Goal: Task Accomplishment & Management: Use online tool/utility

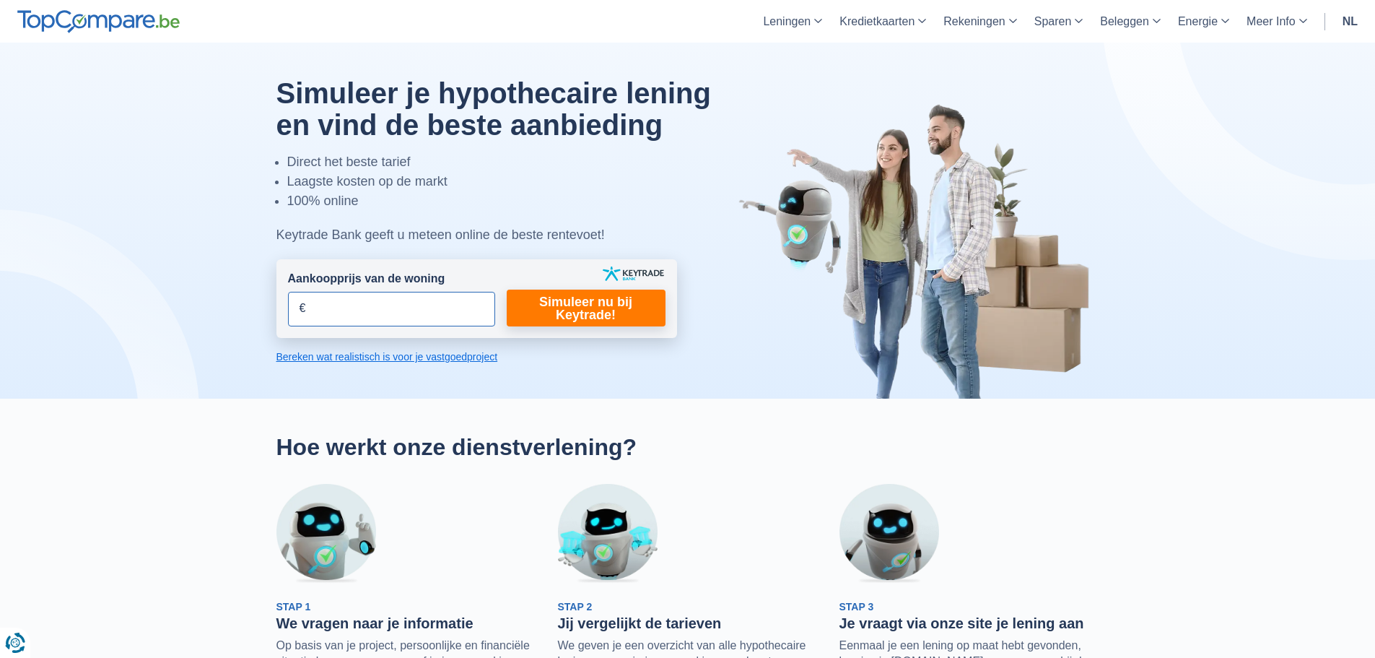
click at [470, 298] on input "Aankoopprijs van de woning" at bounding box center [391, 309] width 207 height 35
type input "850.000"
click at [540, 317] on link "Simuleer nu bij Keytrade!" at bounding box center [586, 307] width 159 height 37
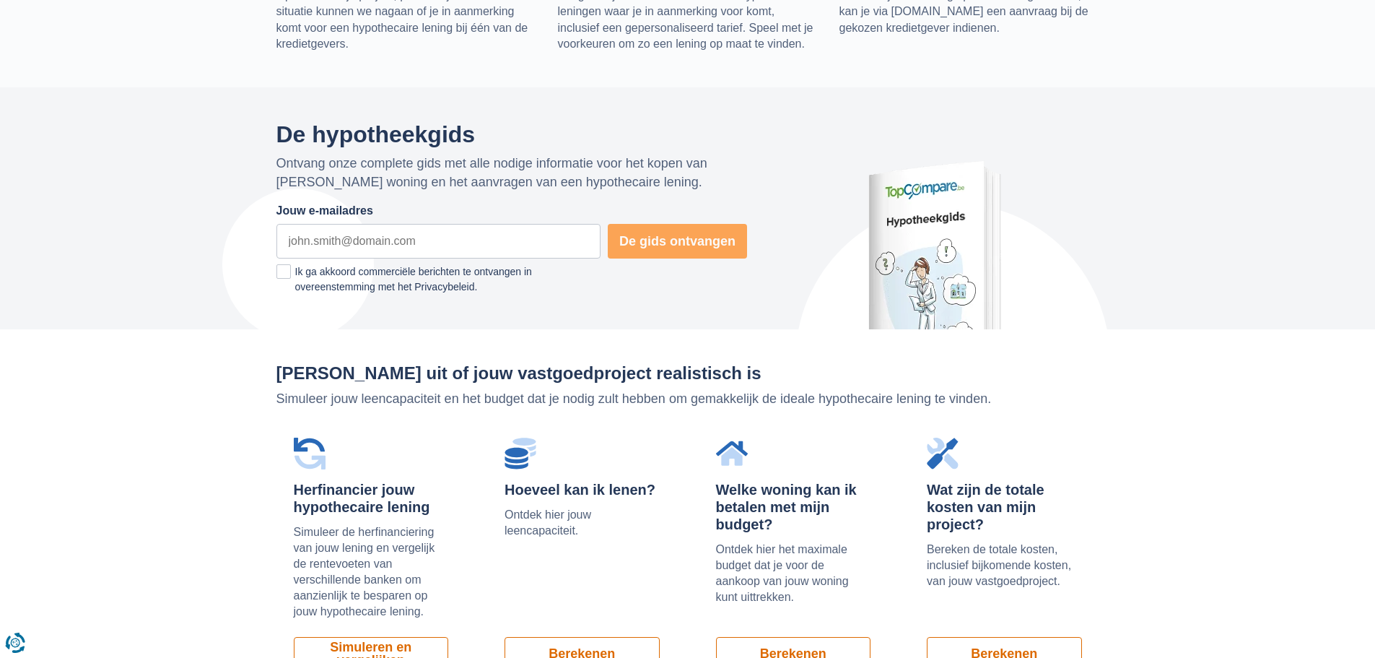
scroll to position [722, 0]
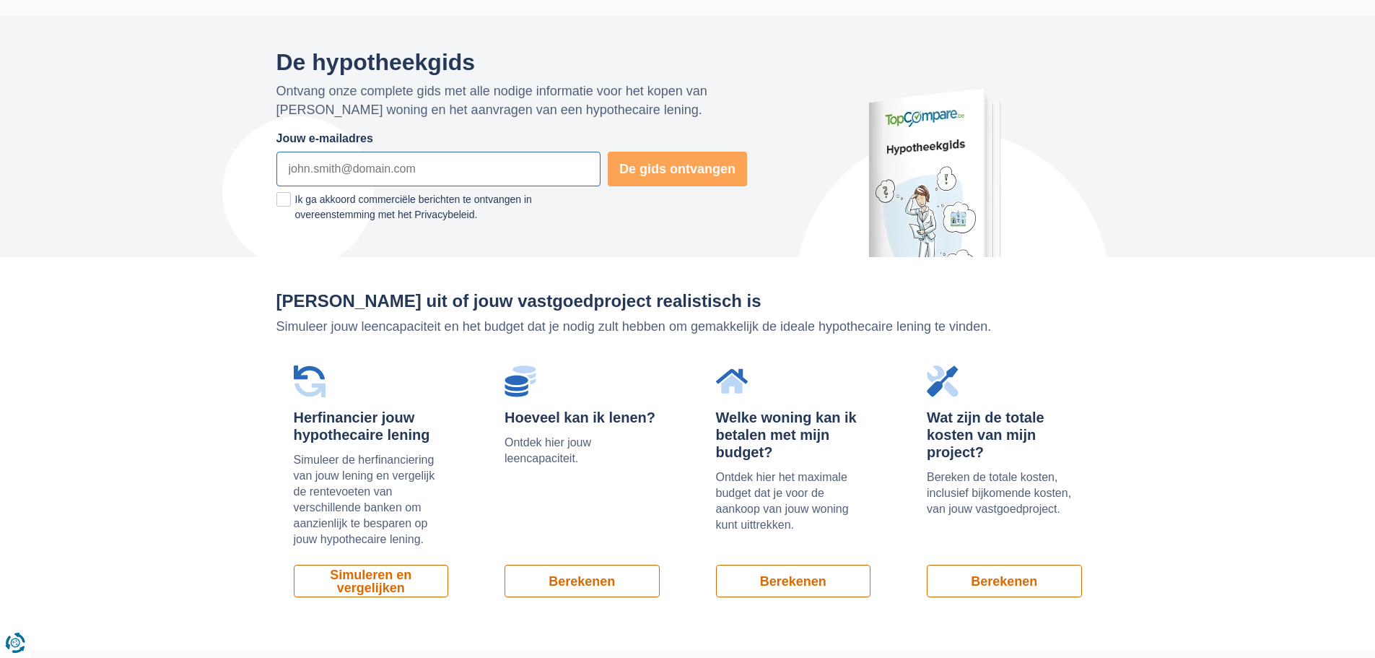
click at [321, 171] on input "Jouw e-mailadres" at bounding box center [439, 169] width 324 height 35
type input "[PERSON_NAME][EMAIL_ADDRESS][DOMAIN_NAME]"
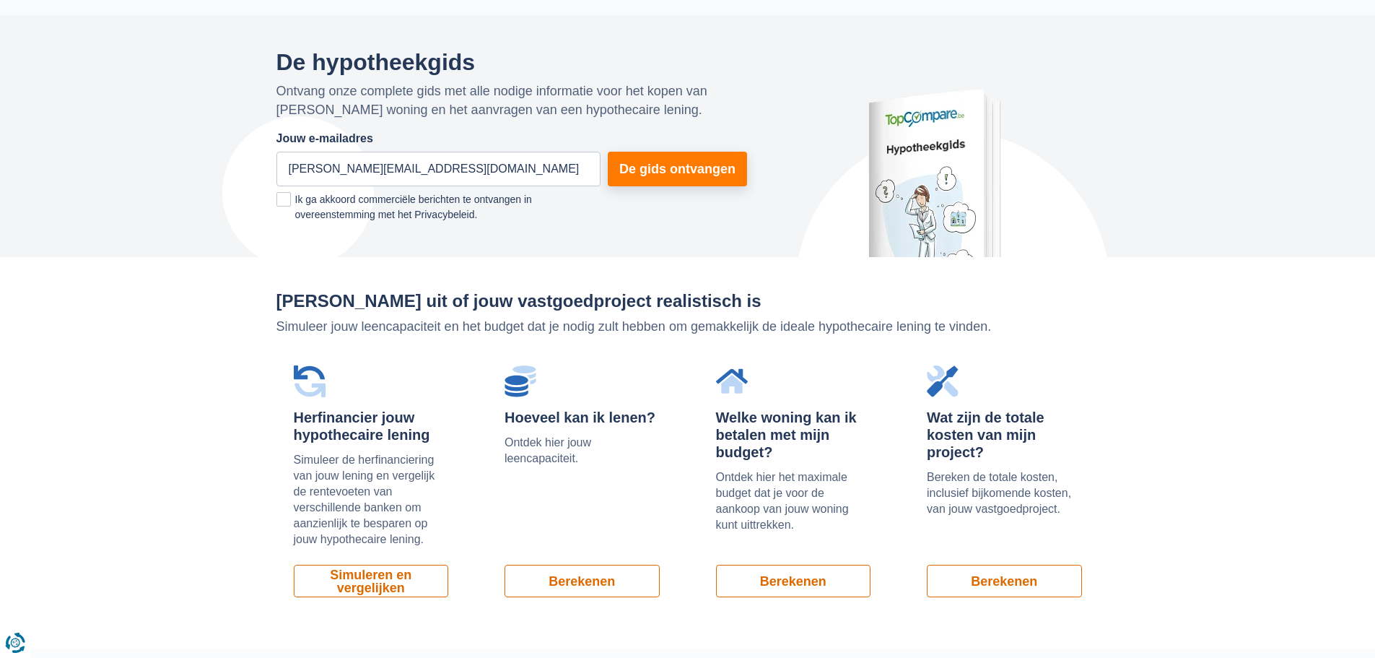
drag, startPoint x: 330, startPoint y: 198, endPoint x: 526, endPoint y: 172, distance: 198.1
click at [332, 197] on label "Ik ga akkoord commerciële berichten te ontvangen in overeenstemming met het Pri…" at bounding box center [439, 207] width 324 height 30
click at [477, 210] on input "Ik ga akkoord commerciële berichten te ontvangen in overeenstemming met het Pri…" at bounding box center [477, 210] width 0 height 0
click at [656, 171] on button "De gids ontvangen" at bounding box center [677, 169] width 139 height 35
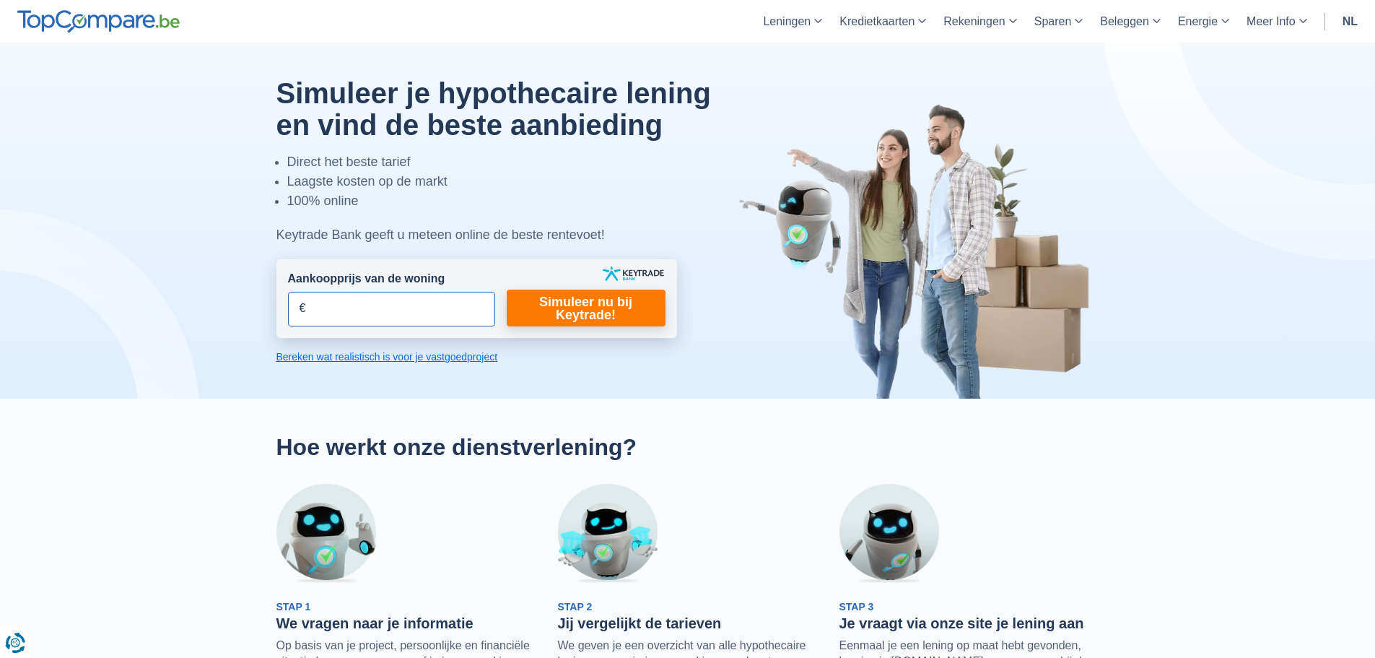
click at [380, 308] on input "Aankoopprijs van de woning" at bounding box center [391, 309] width 207 height 35
type input "850.000"
click at [570, 312] on link "Simuleer nu bij Keytrade!" at bounding box center [586, 307] width 159 height 37
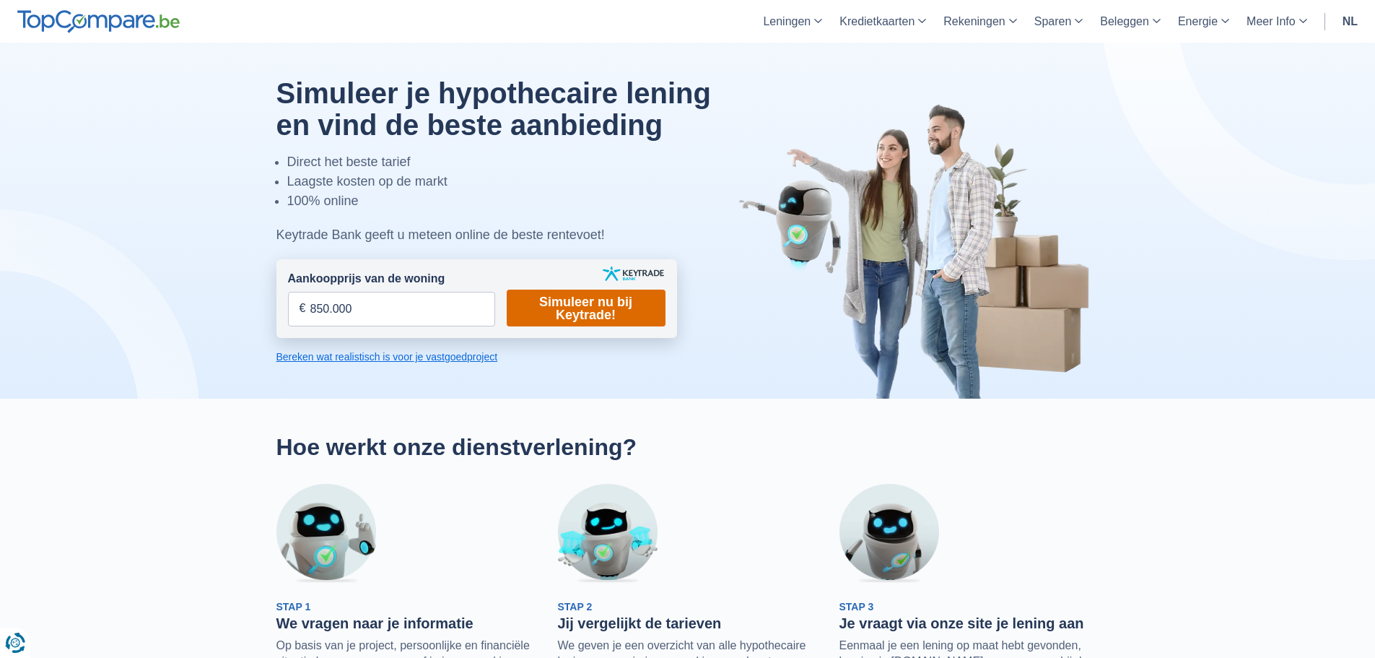
click at [570, 312] on link "Simuleer nu bij Keytrade!" at bounding box center [586, 307] width 159 height 37
click at [568, 311] on link "Simuleer nu bij Keytrade!" at bounding box center [586, 307] width 159 height 37
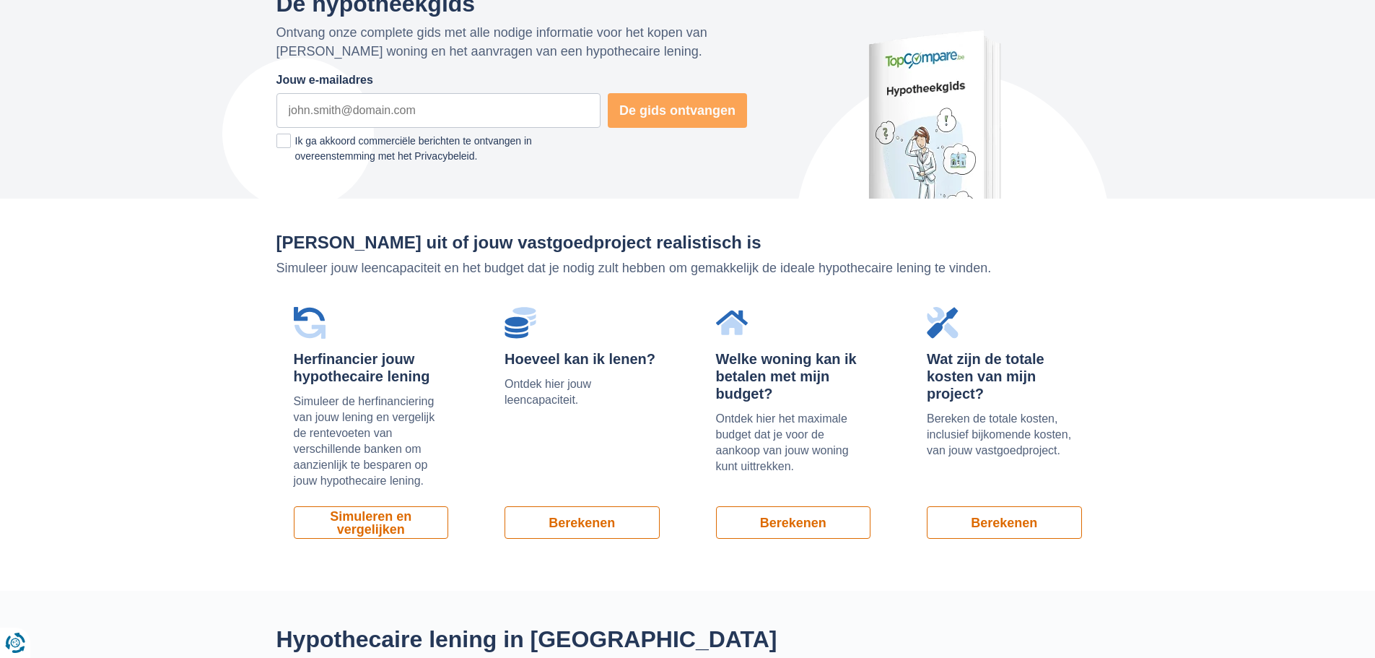
scroll to position [482, 0]
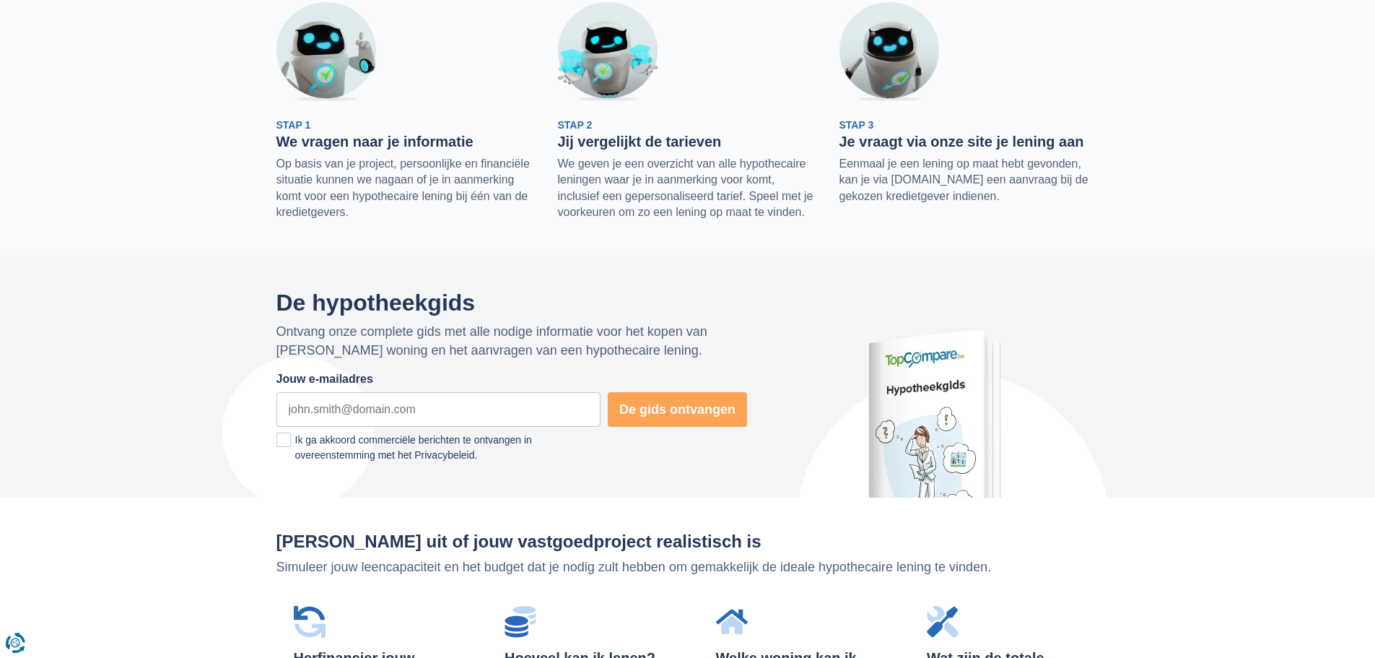
click at [323, 82] on img at bounding box center [327, 52] width 100 height 100
click at [293, 118] on div "Stap 1 We vragen naar je informatie Op basis van je project, persoonlijke en fi…" at bounding box center [407, 169] width 260 height 103
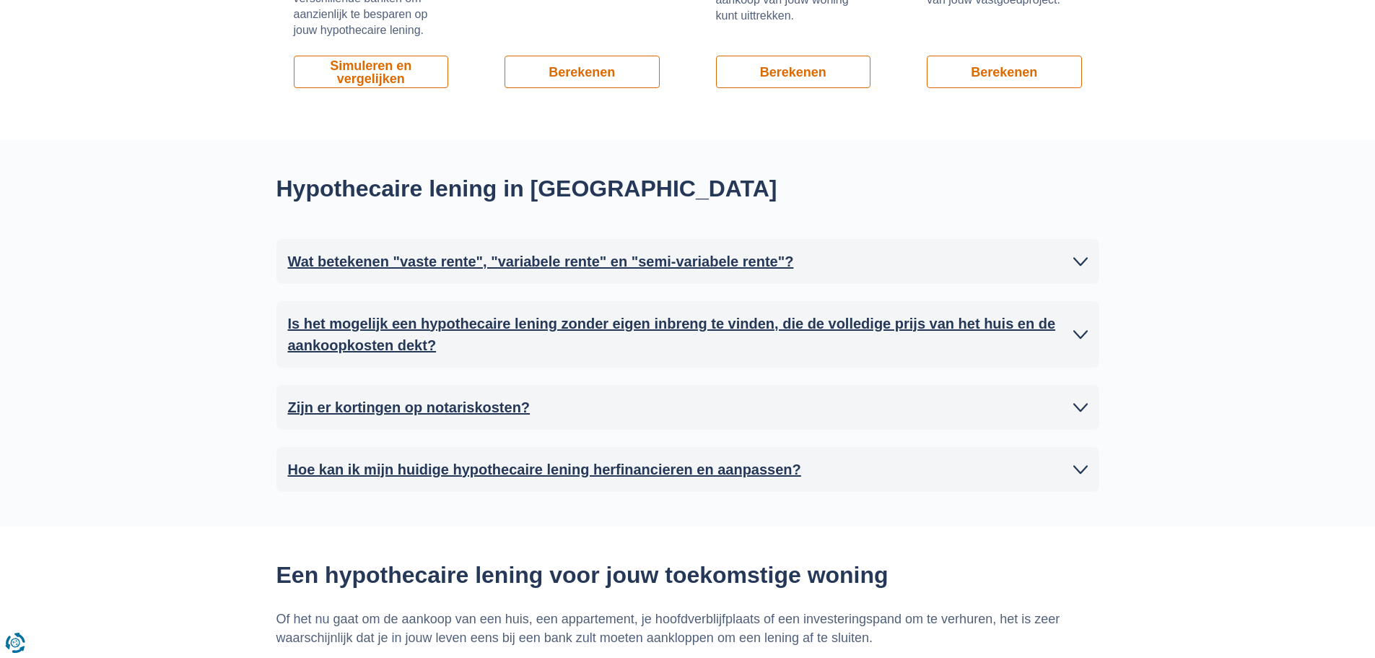
scroll to position [1203, 0]
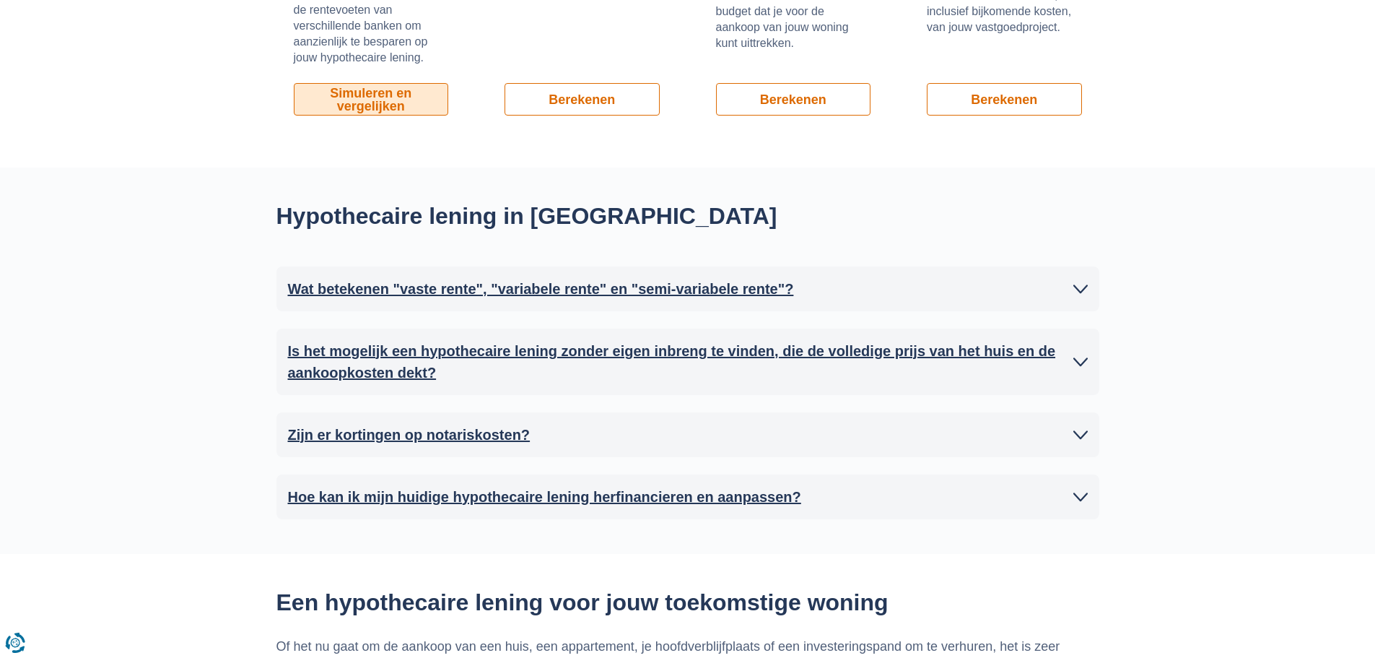
click at [375, 103] on link "Simuleren en vergelijken" at bounding box center [371, 99] width 155 height 32
